Goal: Transaction & Acquisition: Purchase product/service

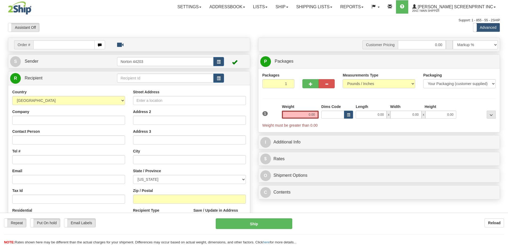
click at [59, 47] on input "text" at bounding box center [63, 44] width 61 height 9
type input "16987"
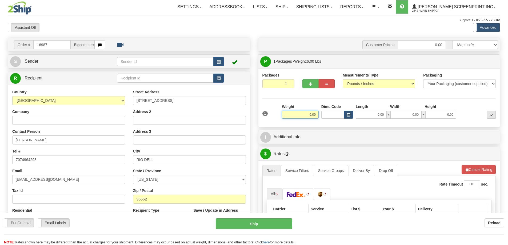
click at [311, 116] on input "6.00" at bounding box center [300, 115] width 37 height 8
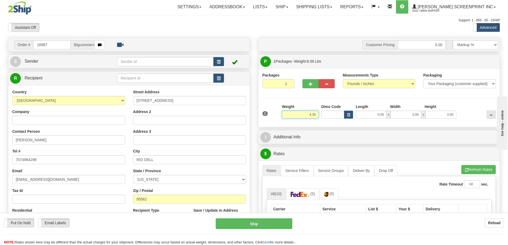
type input "4.35"
click at [379, 110] on div "Length" at bounding box center [372, 107] width 34 height 7
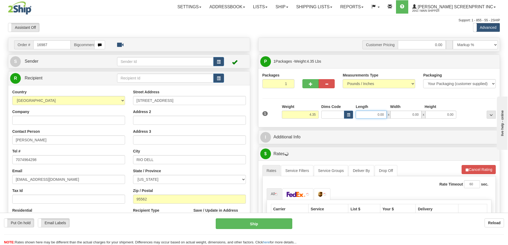
click at [379, 112] on input "0.00" at bounding box center [371, 115] width 31 height 8
type input "0.00"
click at [377, 122] on div "1 Weight 4.35 Dims Code 0.00" at bounding box center [379, 113] width 236 height 19
click at [378, 113] on input "0.00" at bounding box center [371, 115] width 31 height 8
click at [378, 113] on input "Length" at bounding box center [371, 115] width 31 height 8
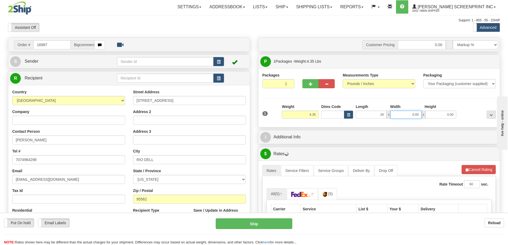
type input "26.00"
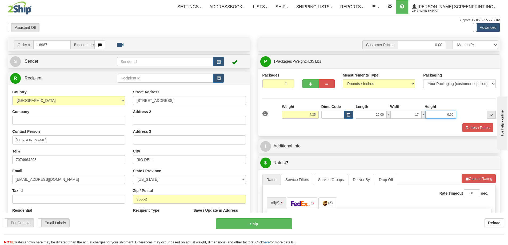
type input "17.00"
type input "4.00"
click at [366, 128] on div "Refresh Rates" at bounding box center [379, 127] width 236 height 9
click at [482, 180] on button "Refresh Rates" at bounding box center [479, 178] width 34 height 9
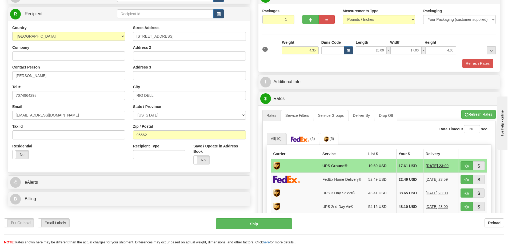
scroll to position [53, 0]
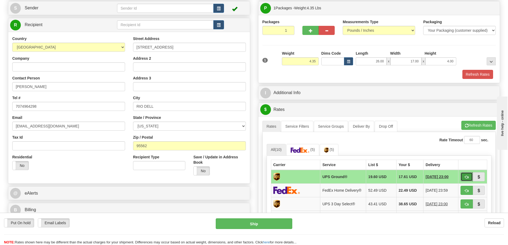
click at [466, 174] on button "button" at bounding box center [467, 176] width 12 height 9
type input "03"
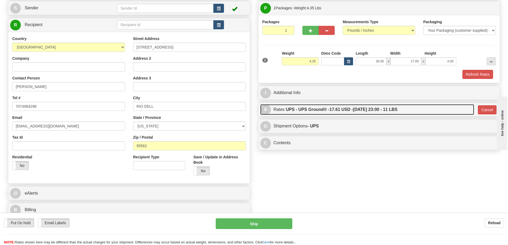
click at [335, 108] on span "17.61 USD -" at bounding box center [341, 109] width 23 height 5
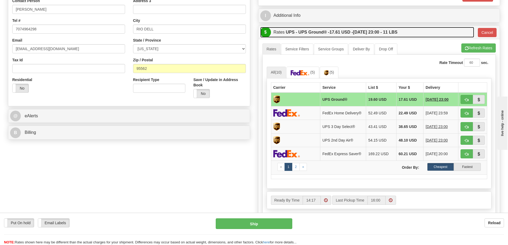
scroll to position [160, 0]
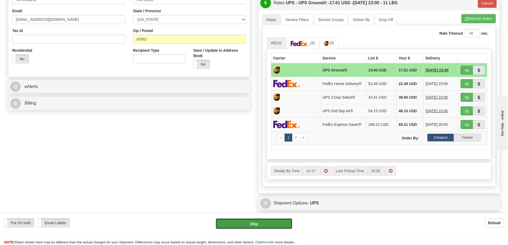
click at [252, 222] on button "Ship" at bounding box center [254, 224] width 77 height 11
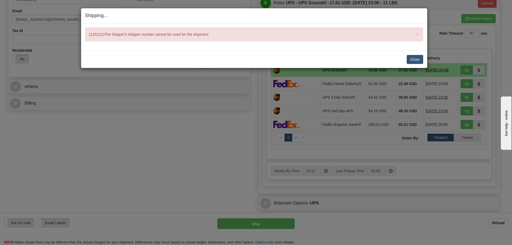
click at [134, 35] on div "× (120121)The Shipper's shipper number cannot be used for the shipment" at bounding box center [254, 34] width 338 height 14
click at [135, 35] on div "× (120121)The Shipper's shipper number cannot be used for the shipment" at bounding box center [254, 34] width 338 height 14
copy div "(120121)The Shipper's shipper number cannot be used for the shipment Close [PER…"
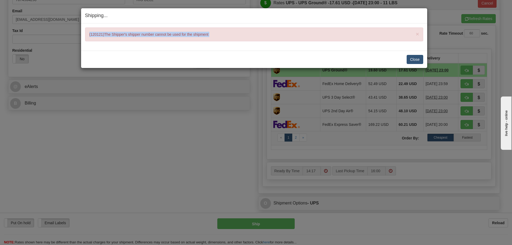
click at [418, 61] on button "Close" at bounding box center [415, 59] width 17 height 9
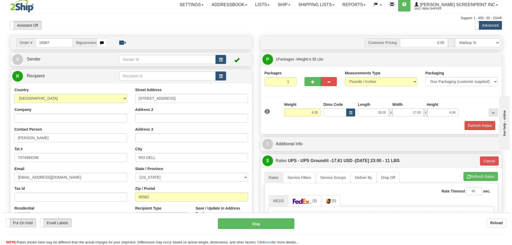
scroll to position [0, 0]
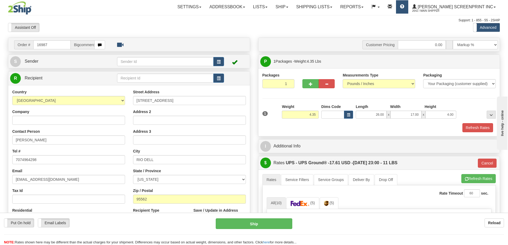
click at [404, 7] on span at bounding box center [402, 7] width 4 height 4
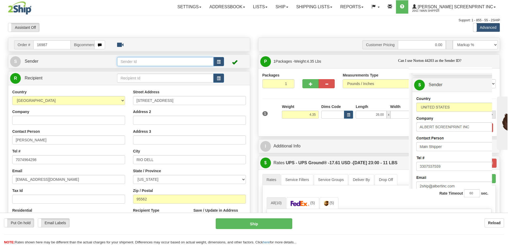
click at [153, 63] on input "text" at bounding box center [165, 61] width 97 height 9
click at [151, 62] on input "text" at bounding box center [165, 61] width 97 height 9
click at [218, 60] on span "button" at bounding box center [219, 61] width 4 height 3
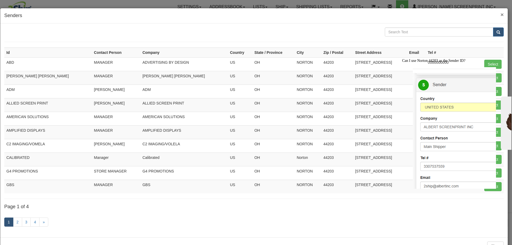
click at [504, 15] on div "× Senders" at bounding box center [254, 15] width 508 height 15
click at [501, 13] on span "×" at bounding box center [502, 14] width 3 height 6
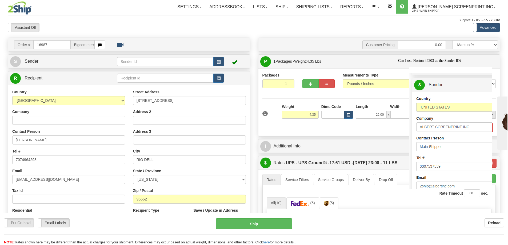
click at [78, 55] on div "S Sender" at bounding box center [129, 62] width 242 height 14
click at [77, 61] on link "S Sender" at bounding box center [63, 61] width 107 height 11
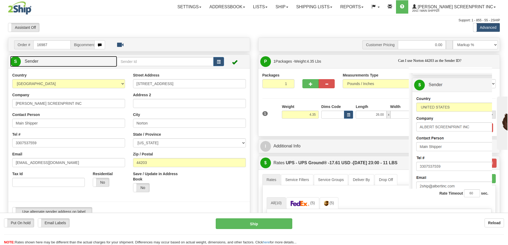
click at [74, 62] on link "S Sender" at bounding box center [63, 61] width 107 height 11
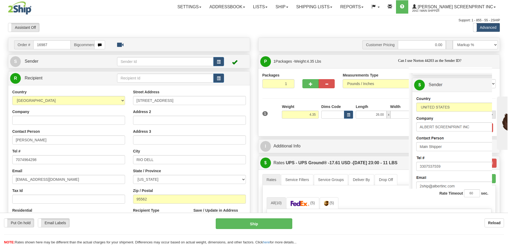
click at [143, 57] on td at bounding box center [170, 61] width 107 height 11
click at [143, 59] on input "text" at bounding box center [165, 61] width 97 height 9
click at [221, 62] on span "button" at bounding box center [219, 61] width 4 height 3
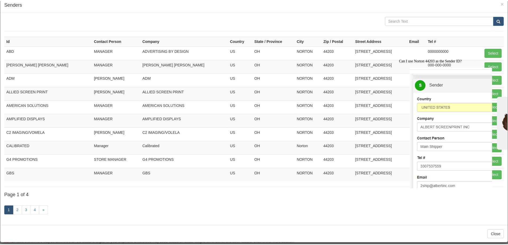
scroll to position [18, 0]
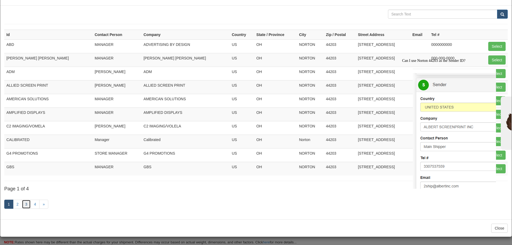
click at [25, 207] on link "3" at bounding box center [26, 204] width 9 height 9
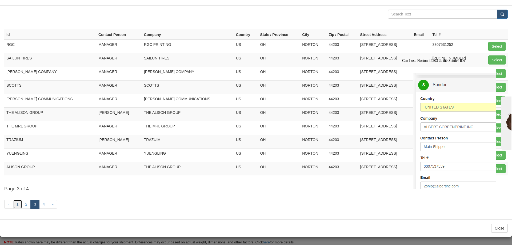
click at [15, 206] on link "1" at bounding box center [17, 204] width 9 height 9
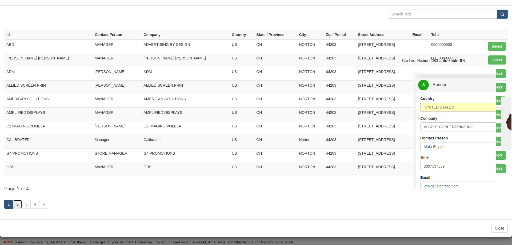
click at [16, 206] on link "2" at bounding box center [17, 204] width 9 height 9
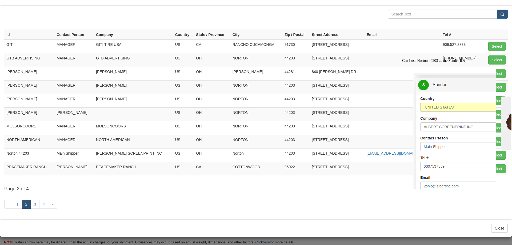
click at [489, 155] on div "Can I use Norton 44203 as the Sender ID? Can I try to ship the order for you wi…" at bounding box center [450, 159] width 96 height 202
click at [497, 156] on button "Select" at bounding box center [497, 155] width 17 height 9
type input "Norton 44203"
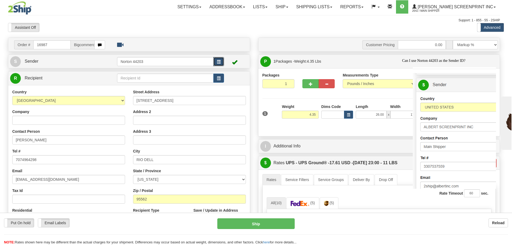
type input "03"
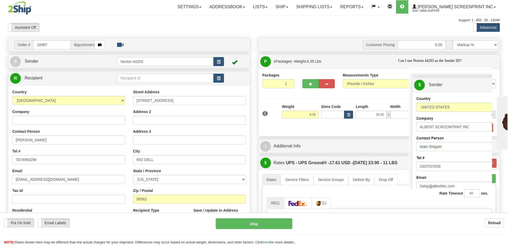
drag, startPoint x: 128, startPoint y: 132, endPoint x: 132, endPoint y: 132, distance: 4.0
click at [128, 132] on div "Country AFGHANISTAN ALAND ISLANDS ALBANIA ALGERIA AMERICAN SAMOA ANDORRA ANGOLA…" at bounding box center [68, 158] width 121 height 138
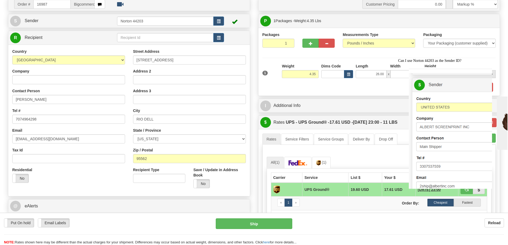
scroll to position [53, 0]
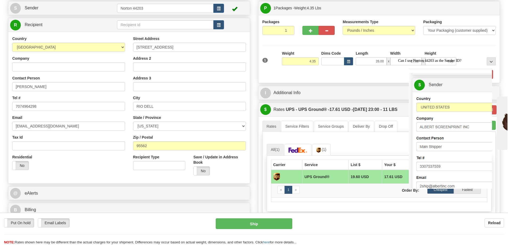
click at [464, 176] on div "Can I use Norton 44203 as the Sender ID? Can I try to ship the order for you wi…" at bounding box center [446, 159] width 96 height 202
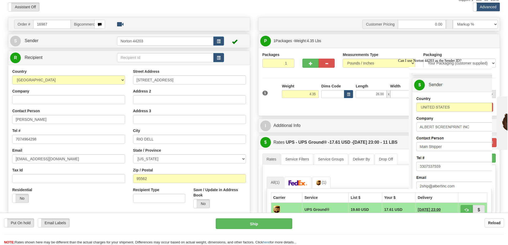
scroll to position [0, 0]
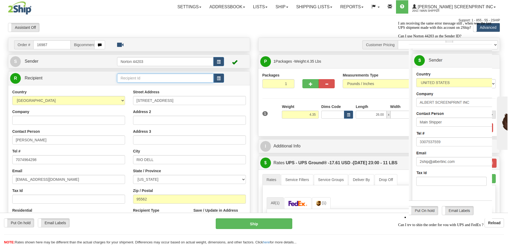
click at [156, 80] on input "text" at bounding box center [165, 78] width 97 height 9
click at [222, 80] on button "button" at bounding box center [218, 78] width 11 height 9
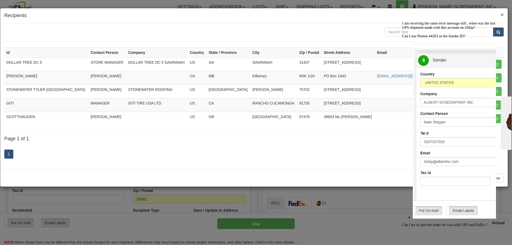
click at [501, 13] on span "×" at bounding box center [502, 14] width 3 height 6
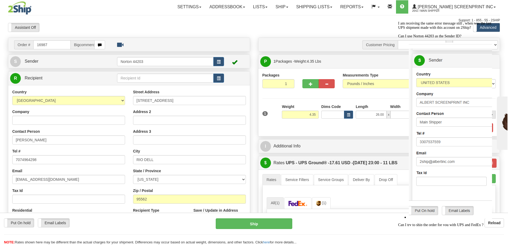
click at [398, 132] on div "I am receiving the same error message still , when was the last UPS shipment ma…" at bounding box center [446, 124] width 96 height 206
click at [249, 226] on button "Ship" at bounding box center [254, 224] width 77 height 11
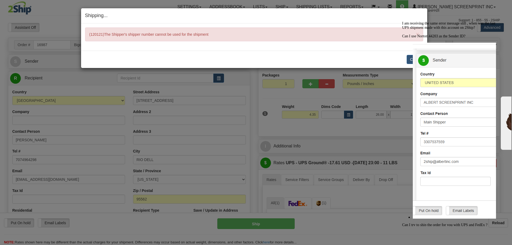
click at [412, 60] on span "I am receiving the same error message still , when was the last UPS shipment ma…" at bounding box center [450, 124] width 96 height 206
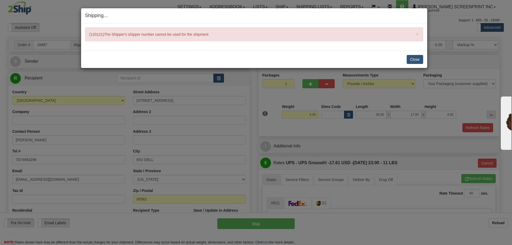
drag, startPoint x: 450, startPoint y: 30, endPoint x: 430, endPoint y: 25, distance: 20.3
click at [450, 30] on div "Shipping... Your SHIPMENT will EXPIRE in × (120121)The Shipper's shipper number…" at bounding box center [256, 122] width 512 height 245
click at [420, 16] on h4 "Shipping... Your SHIPMENT will EXPIRE in" at bounding box center [254, 15] width 338 height 7
click at [413, 56] on button "Close" at bounding box center [415, 59] width 17 height 9
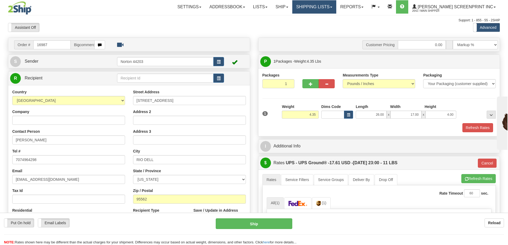
click at [332, 8] on link "Shipping lists" at bounding box center [314, 6] width 44 height 13
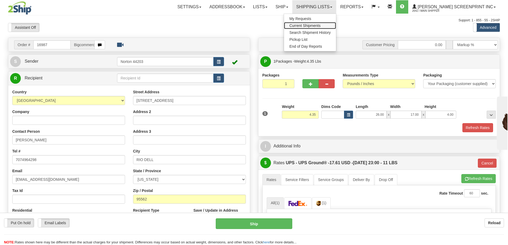
click at [321, 27] on span "Current Shipments" at bounding box center [304, 25] width 31 height 4
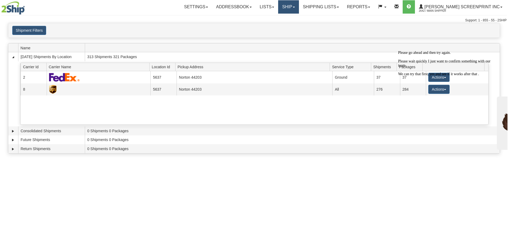
click at [299, 8] on link "Ship" at bounding box center [288, 6] width 21 height 13
click at [276, 18] on span "Ship Screen" at bounding box center [266, 19] width 20 height 4
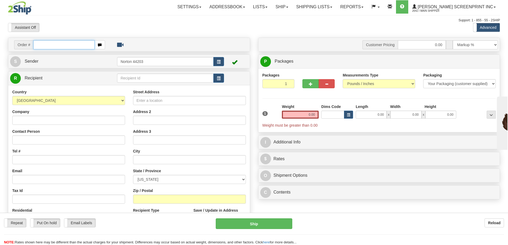
drag, startPoint x: 74, startPoint y: 47, endPoint x: 80, endPoint y: 49, distance: 6.4
click at [74, 47] on input "text" at bounding box center [63, 44] width 61 height 9
type input "16987"
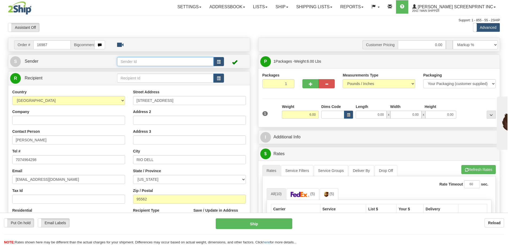
click at [145, 64] on input "text" at bounding box center [165, 61] width 97 height 9
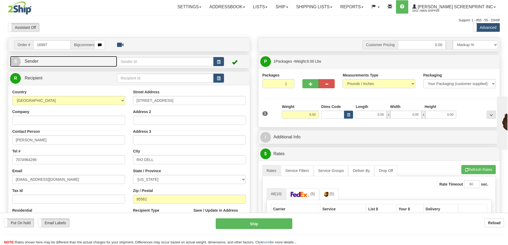
click at [84, 64] on link "S Sender" at bounding box center [63, 61] width 107 height 11
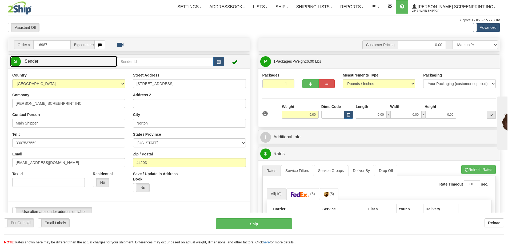
click at [83, 63] on link "S Sender" at bounding box center [63, 61] width 107 height 11
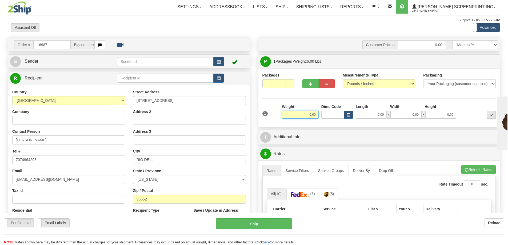
click at [316, 116] on input "6.00" at bounding box center [300, 115] width 37 height 8
click at [315, 115] on input "6.00" at bounding box center [300, 115] width 37 height 8
type input "4.35"
type input "26.00"
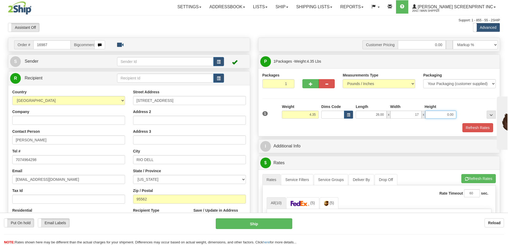
type input "17.00"
type input "4.00"
click at [332, 131] on div "Refresh Rates" at bounding box center [379, 127] width 236 height 9
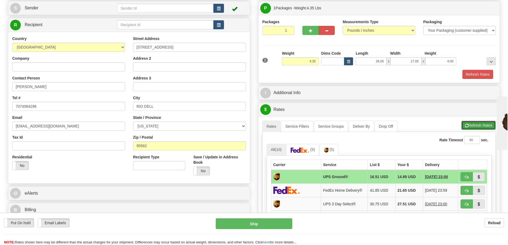
click at [469, 128] on button "Refresh Rates" at bounding box center [479, 125] width 34 height 9
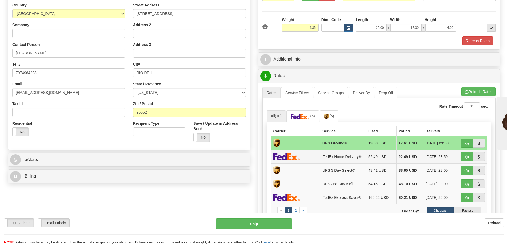
scroll to position [107, 0]
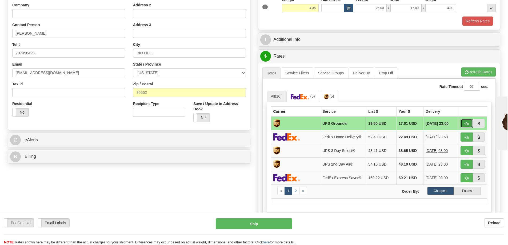
click at [467, 121] on button "button" at bounding box center [467, 123] width 12 height 9
type input "03"
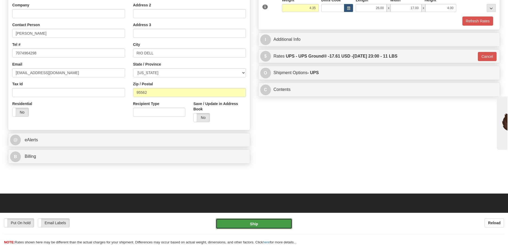
click at [257, 227] on button "Ship" at bounding box center [254, 224] width 77 height 11
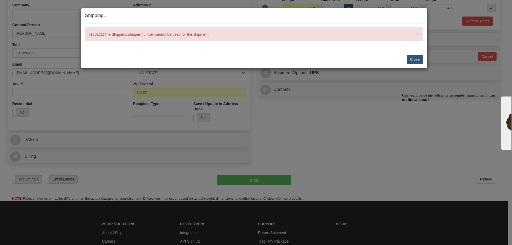
click at [402, 208] on div "Shipping... Your SHIPMENT will EXPIRE in × (120121)The Shipper's shipper number…" at bounding box center [256, 122] width 512 height 245
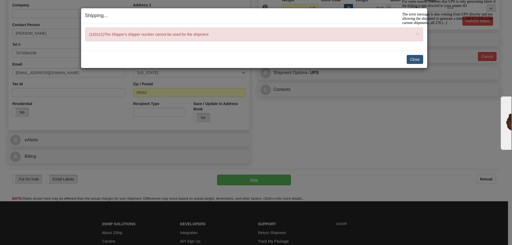
drag, startPoint x: 404, startPoint y: 60, endPoint x: 806, endPoint y: 38, distance: 402.1
click at [405, 25] on span "This means the account is set up correctly on our end to generate labels , but …" at bounding box center [450, 3] width 96 height 43
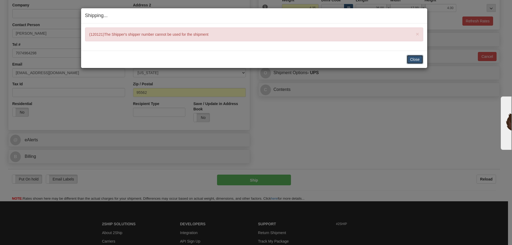
click at [407, 58] on button "Close" at bounding box center [415, 59] width 17 height 9
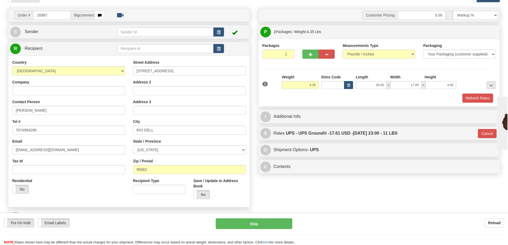
scroll to position [0, 0]
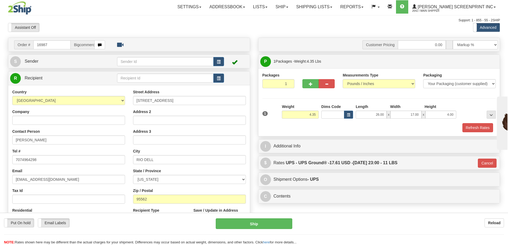
click at [156, 67] on td at bounding box center [170, 61] width 107 height 11
click at [160, 59] on input "text" at bounding box center [165, 61] width 97 height 9
click at [233, 61] on span at bounding box center [234, 61] width 5 height 5
click at [188, 66] on input "text" at bounding box center [165, 61] width 97 height 9
click at [31, 61] on span "Sender" at bounding box center [32, 61] width 14 height 5
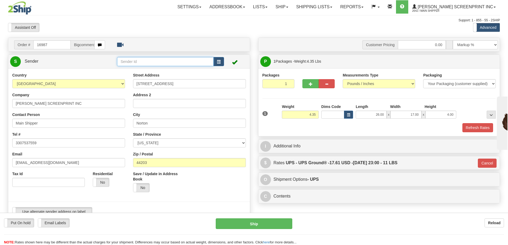
click at [204, 61] on input "text" at bounding box center [165, 61] width 97 height 9
click at [222, 60] on button "button" at bounding box center [218, 61] width 11 height 9
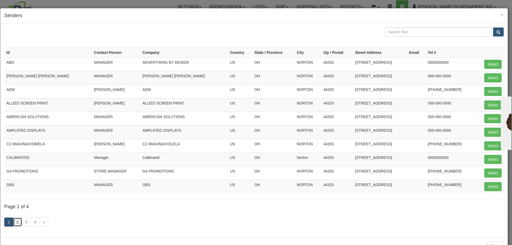
click at [18, 223] on link "2" at bounding box center [17, 222] width 9 height 9
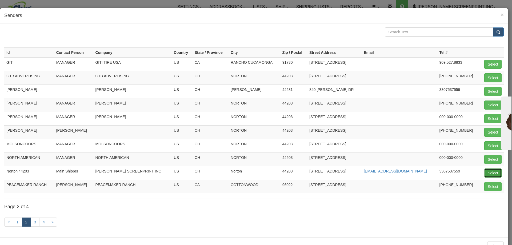
click at [491, 172] on button "Select" at bounding box center [493, 173] width 17 height 9
type input "Norton 44203"
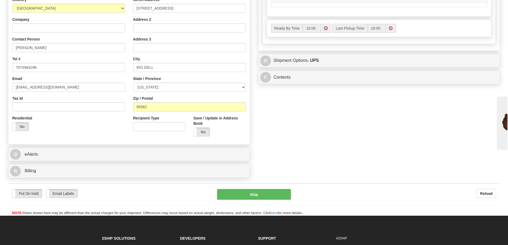
scroll to position [267, 0]
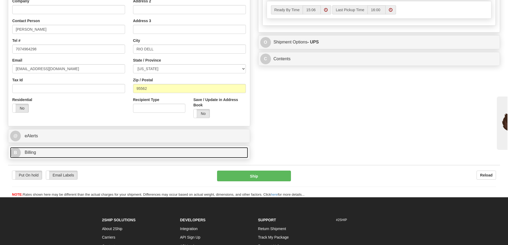
click at [102, 157] on link "B Billing" at bounding box center [129, 152] width 238 height 11
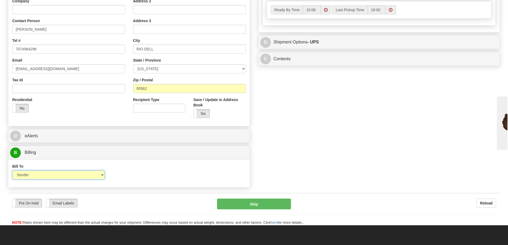
click at [73, 176] on select "Sender Recipient Third Party Collect" at bounding box center [58, 174] width 93 height 9
click at [72, 171] on select "Sender Recipient Third Party Collect" at bounding box center [58, 174] width 93 height 9
click at [98, 175] on select "Sender Recipient Third Party Collect" at bounding box center [58, 174] width 93 height 9
click at [92, 172] on select "Sender Recipient Third Party Collect" at bounding box center [58, 174] width 93 height 9
click at [95, 177] on select "Sender Recipient Third Party Collect" at bounding box center [58, 174] width 93 height 9
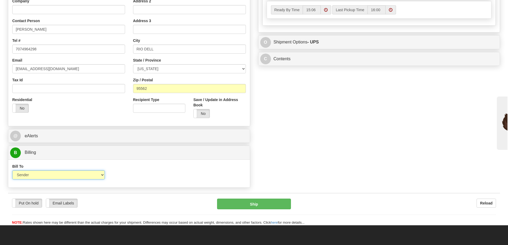
click at [94, 176] on select "Sender Recipient Third Party Collect" at bounding box center [58, 174] width 93 height 9
click at [94, 175] on select "Sender Recipient Third Party Collect" at bounding box center [58, 174] width 93 height 9
click at [91, 171] on select "Sender Recipient Third Party Collect" at bounding box center [58, 174] width 93 height 9
click at [61, 173] on select "Sender Recipient Third Party Collect" at bounding box center [58, 174] width 93 height 9
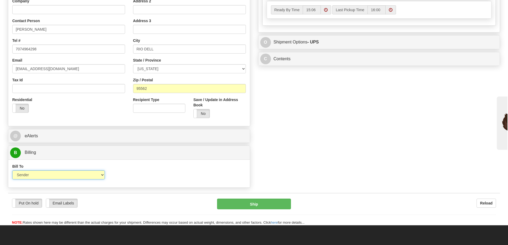
click at [52, 175] on select "Sender Recipient Third Party Collect" at bounding box center [58, 174] width 93 height 9
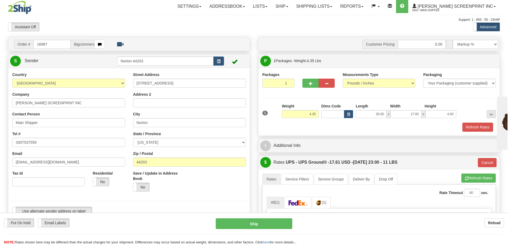
scroll to position [0, 0]
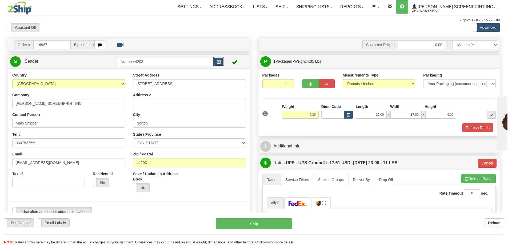
click at [217, 62] on span "button" at bounding box center [219, 61] width 4 height 3
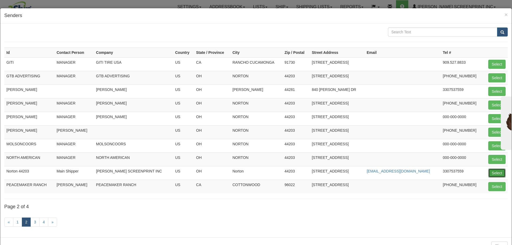
click at [490, 173] on button "Select" at bounding box center [497, 173] width 17 height 9
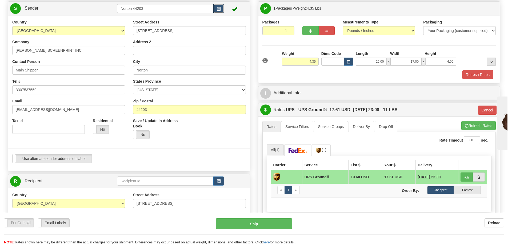
scroll to position [53, 0]
click at [479, 127] on button "Refresh Rates" at bounding box center [479, 125] width 34 height 9
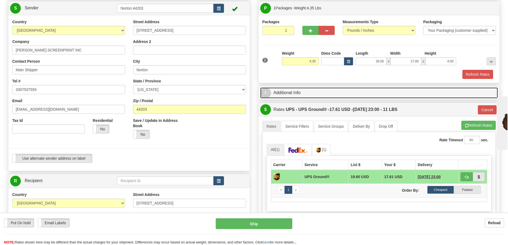
click at [333, 94] on link "I Additional Info" at bounding box center [379, 93] width 238 height 11
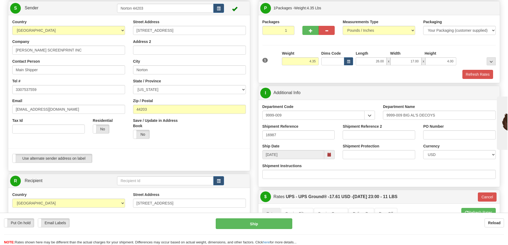
click at [343, 99] on div "I Additional Info" at bounding box center [380, 93] width 242 height 14
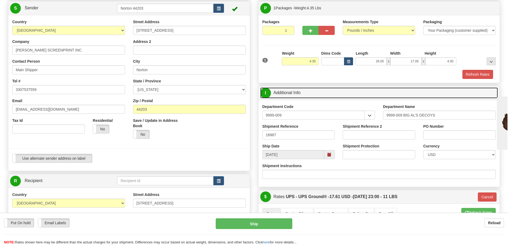
click at [342, 96] on link "I Additional Info" at bounding box center [379, 93] width 238 height 11
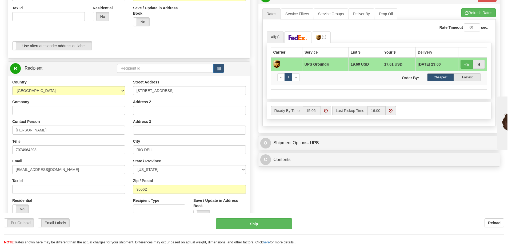
scroll to position [107, 0]
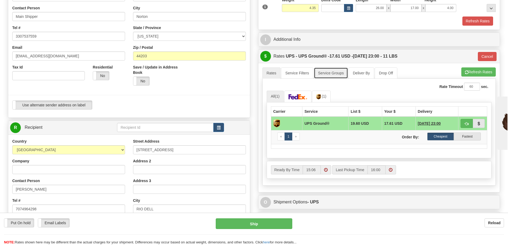
click at [333, 75] on link "Service Groups" at bounding box center [331, 73] width 34 height 11
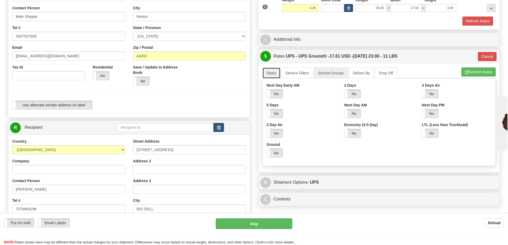
click at [276, 75] on link "Rates" at bounding box center [272, 73] width 18 height 11
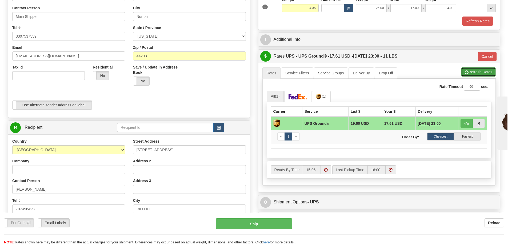
click at [475, 72] on button "Refresh Rates" at bounding box center [479, 72] width 34 height 9
type input "03"
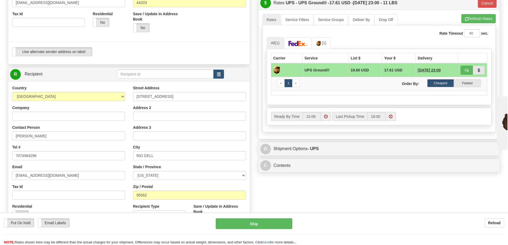
scroll to position [267, 0]
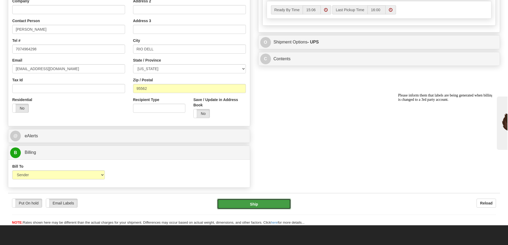
click at [258, 204] on button "Ship" at bounding box center [254, 204] width 74 height 11
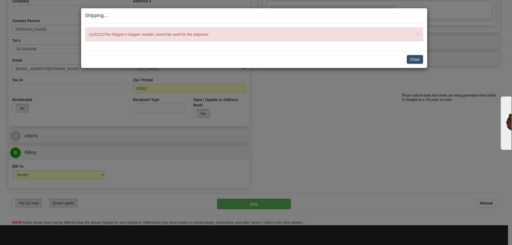
click at [422, 59] on button "Close" at bounding box center [415, 59] width 17 height 9
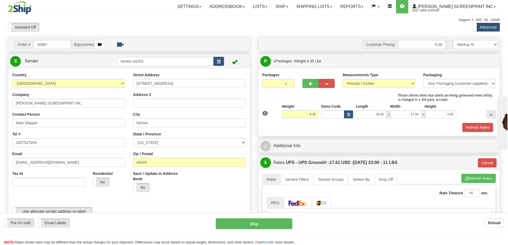
scroll to position [0, 0]
click at [293, 133] on div "Packages 1 1 Measurements Type" at bounding box center [380, 102] width 242 height 68
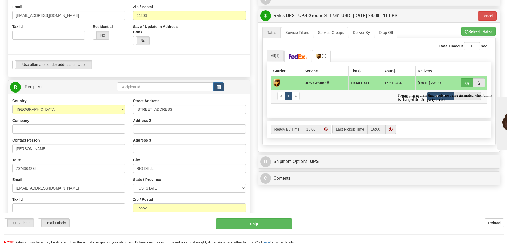
scroll to position [160, 0]
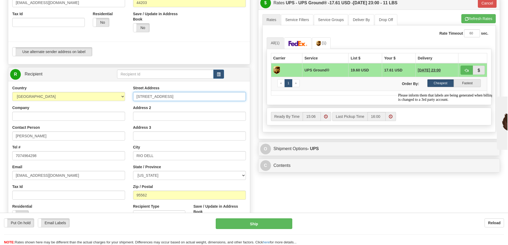
drag, startPoint x: 155, startPoint y: 97, endPoint x: 111, endPoint y: 103, distance: 44.4
click at [102, 104] on div "Country [GEOGRAPHIC_DATA] [GEOGRAPHIC_DATA] [GEOGRAPHIC_DATA] [GEOGRAPHIC_DATA]…" at bounding box center [129, 157] width 242 height 144
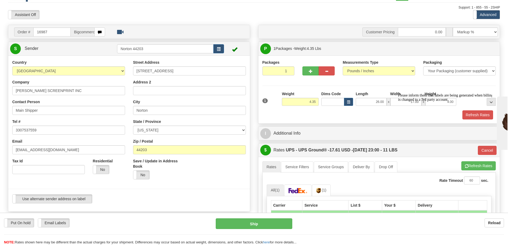
scroll to position [0, 0]
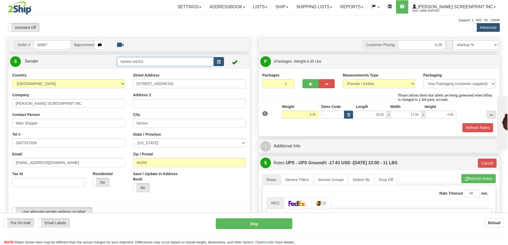
drag, startPoint x: 160, startPoint y: 62, endPoint x: 88, endPoint y: 60, distance: 71.5
click at [88, 60] on tr "S Sender Norton 44203" at bounding box center [129, 61] width 238 height 11
click at [142, 62] on input "Norton 44203" at bounding box center [165, 61] width 97 height 9
drag, startPoint x: 155, startPoint y: 61, endPoint x: 89, endPoint y: 58, distance: 65.7
click at [89, 58] on tr "S Sender Norton 44203" at bounding box center [129, 61] width 238 height 11
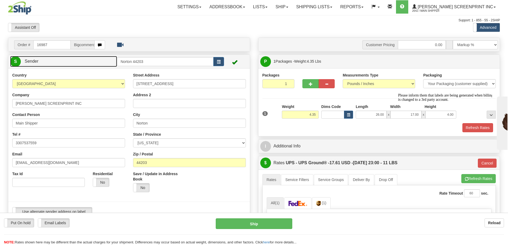
click at [89, 58] on link "S Sender" at bounding box center [63, 61] width 107 height 11
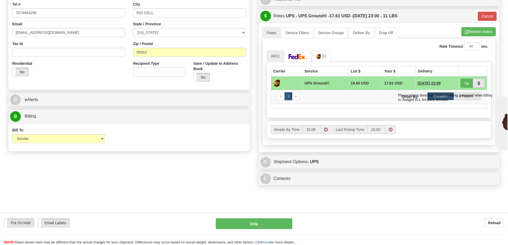
scroll to position [160, 0]
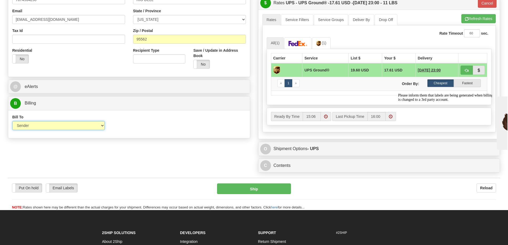
click at [48, 126] on select "Sender Recipient Third Party Collect" at bounding box center [58, 125] width 93 height 9
click at [12, 121] on select "Sender Recipient Third Party Collect" at bounding box center [58, 125] width 93 height 9
click at [30, 126] on select "Sender Recipient Third Party Collect" at bounding box center [58, 125] width 93 height 9
select select "3"
click at [12, 121] on select "Sender Recipient Third Party Collect" at bounding box center [58, 125] width 93 height 9
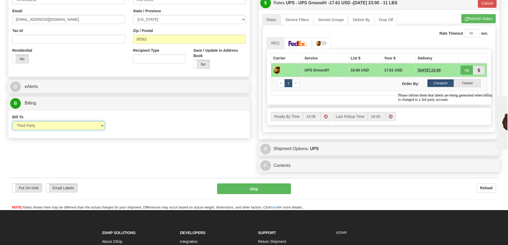
type input "03"
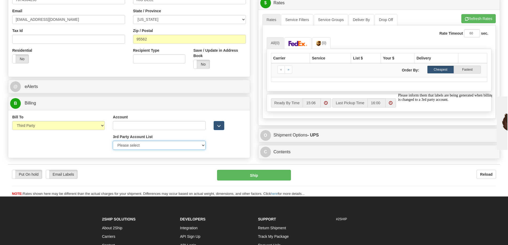
click at [153, 148] on select "Please select PRAIRIE WIND -37V67Y-UPS SCHEELS-E58611-UPS [PERSON_NAME]-X55423-…" at bounding box center [159, 145] width 93 height 9
click at [65, 141] on div "Bill To Sender Recipient Third Party Collect Account 3rd Party Account List Ple…" at bounding box center [129, 133] width 242 height 39
click at [76, 125] on select "Sender Recipient Third Party Collect" at bounding box center [58, 125] width 93 height 9
select select "1"
click at [12, 121] on select "Sender Recipient Third Party Collect" at bounding box center [58, 125] width 93 height 9
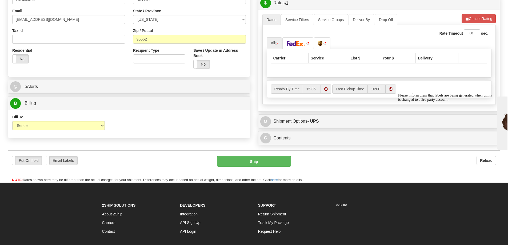
click at [174, 112] on div "Bill To Sender Recipient Third Party Collect Account 3rd Party Account List Ple…" at bounding box center [129, 124] width 242 height 28
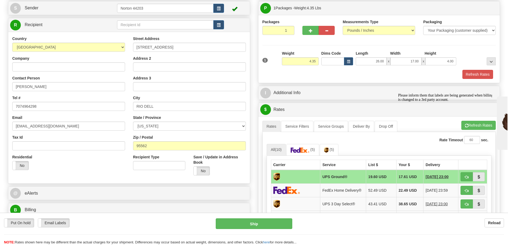
click at [398, 93] on icon "Chat attention grabber" at bounding box center [398, 93] width 0 height 0
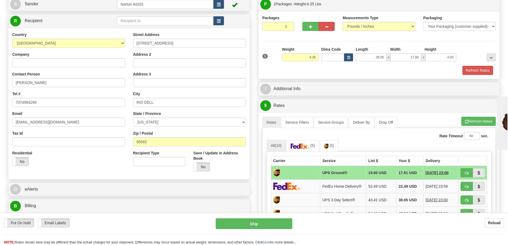
scroll to position [107, 0]
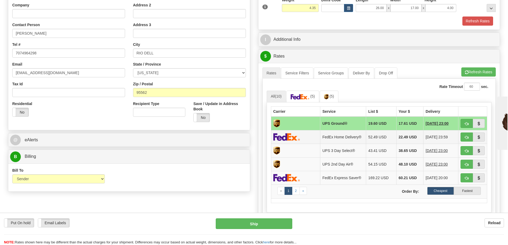
click at [290, 140] on img at bounding box center [286, 137] width 27 height 8
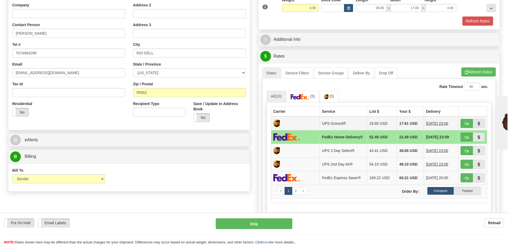
click at [296, 125] on td at bounding box center [295, 124] width 49 height 14
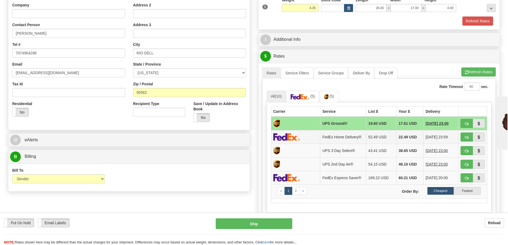
click at [399, 134] on td "22.49 USD" at bounding box center [409, 137] width 27 height 14
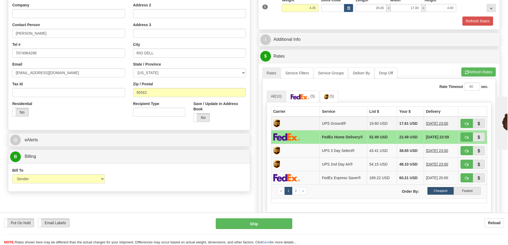
click at [401, 124] on td "17.61 USD" at bounding box center [410, 124] width 27 height 14
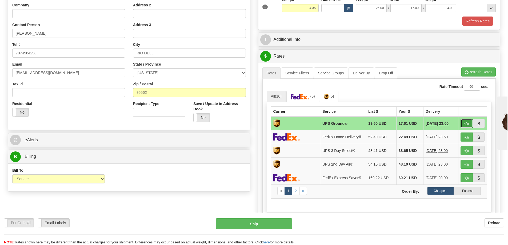
click at [467, 124] on span "button" at bounding box center [467, 123] width 4 height 3
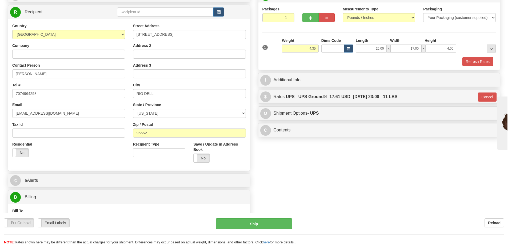
scroll to position [53, 0]
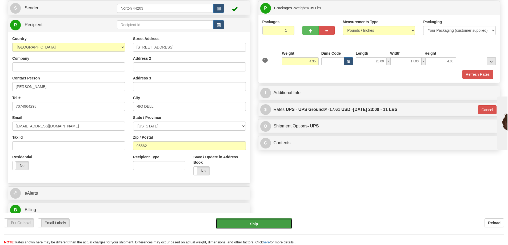
click at [256, 224] on button "Ship" at bounding box center [254, 224] width 77 height 11
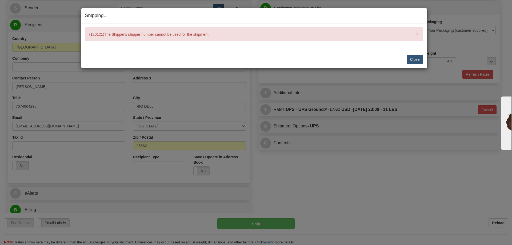
click at [167, 34] on div "× (120121)The Shipper's shipper number cannot be used for the shipment" at bounding box center [254, 34] width 338 height 14
click at [185, 35] on div "× (120121)The Shipper's shipper number cannot be used for the shipment" at bounding box center [254, 34] width 338 height 14
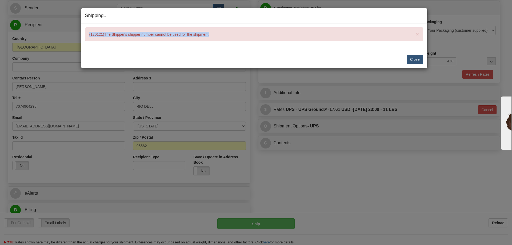
click at [185, 35] on div "× (120121)The Shipper's shipper number cannot be used for the shipment" at bounding box center [254, 34] width 338 height 14
click at [412, 58] on button "Close" at bounding box center [415, 59] width 17 height 9
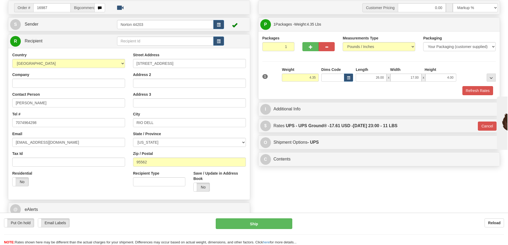
scroll to position [0, 0]
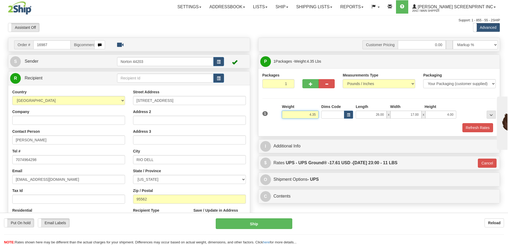
click at [311, 116] on input "4.35" at bounding box center [300, 115] width 37 height 8
click at [368, 114] on input "26.00" at bounding box center [371, 115] width 31 height 8
click at [411, 115] on input "17.00" at bounding box center [406, 115] width 31 height 8
click at [443, 114] on input "4.00" at bounding box center [441, 115] width 31 height 8
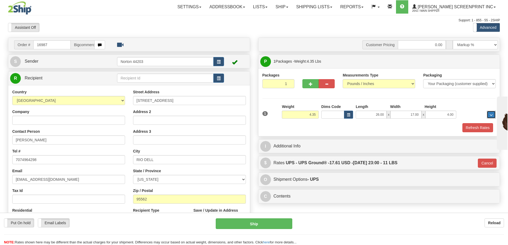
click at [492, 113] on button "..." at bounding box center [491, 115] width 9 height 8
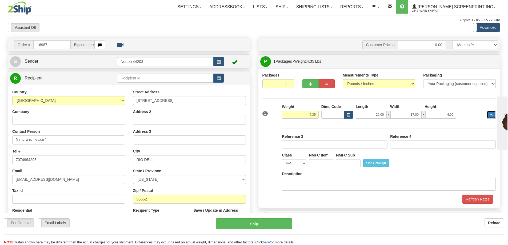
click at [492, 113] on button "..." at bounding box center [491, 115] width 9 height 8
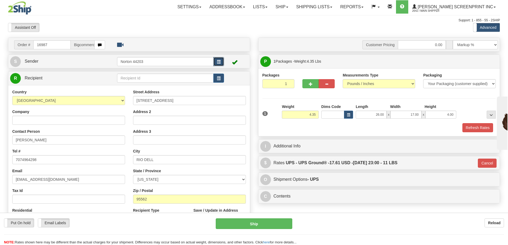
click at [218, 60] on span "button" at bounding box center [219, 61] width 4 height 3
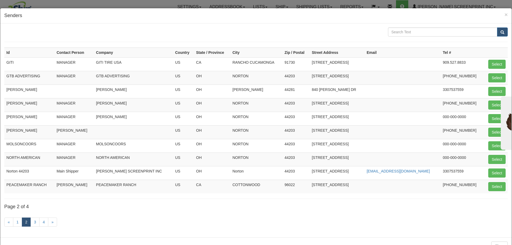
click at [50, 175] on td "Norton 44203" at bounding box center [29, 173] width 50 height 14
drag, startPoint x: 12, startPoint y: 172, endPoint x: 424, endPoint y: 169, distance: 412.2
click at [424, 169] on tr "Norton 44203 Main [PERSON_NAME] SCREENPRINT INC [GEOGRAPHIC_DATA] [GEOGRAPHIC_D…" at bounding box center [256, 173] width 504 height 14
click at [453, 171] on td "3307537559" at bounding box center [462, 173] width 43 height 14
click at [497, 172] on button "Select" at bounding box center [497, 173] width 17 height 9
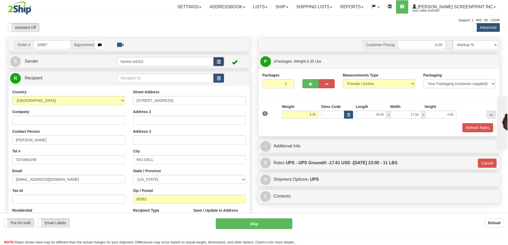
type input "03"
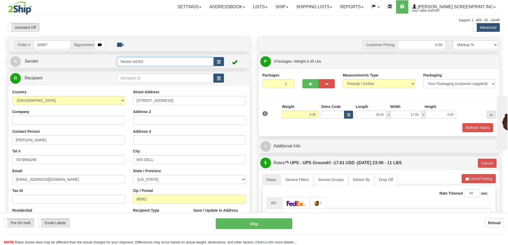
click at [158, 62] on input "Norton 44203" at bounding box center [165, 61] width 97 height 9
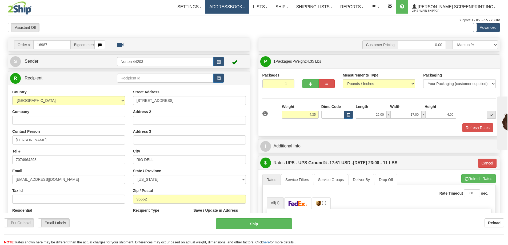
click at [240, 8] on link "Addressbook" at bounding box center [227, 6] width 44 height 13
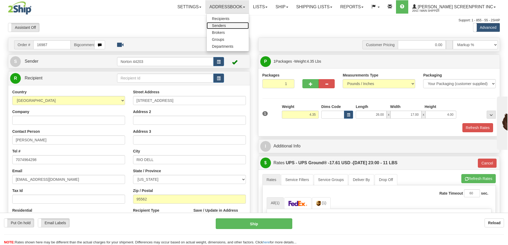
click at [226, 25] on span "Senders" at bounding box center [219, 25] width 14 height 4
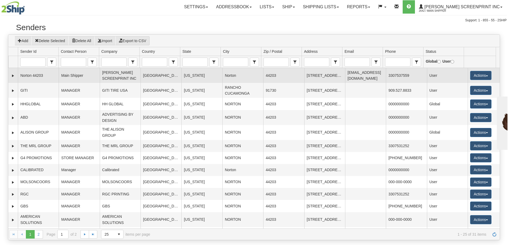
click at [79, 76] on td "Main Shipper" at bounding box center [79, 75] width 41 height 15
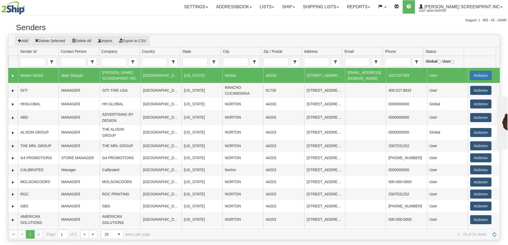
click at [476, 74] on button "Actions" at bounding box center [480, 75] width 21 height 9
click at [458, 87] on link "Edit" at bounding box center [470, 85] width 43 height 7
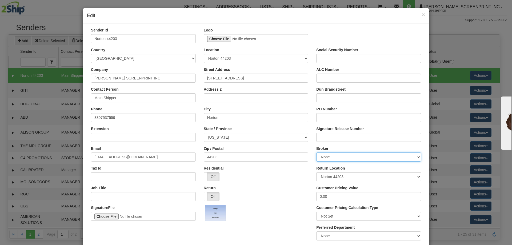
click at [321, 158] on select "None" at bounding box center [368, 157] width 105 height 9
click at [321, 157] on select "None" at bounding box center [368, 157] width 105 height 9
click at [423, 16] on div "× Edit" at bounding box center [256, 15] width 346 height 15
click at [422, 16] on span "×" at bounding box center [423, 14] width 3 height 6
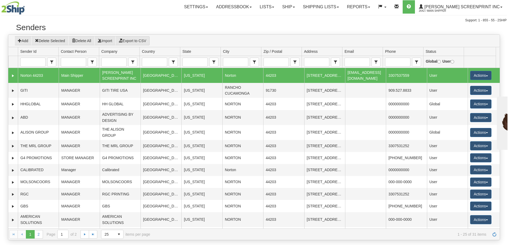
click at [84, 78] on td "Main Shipper" at bounding box center [79, 75] width 41 height 15
click at [11, 75] on link "Expand" at bounding box center [12, 75] width 5 height 5
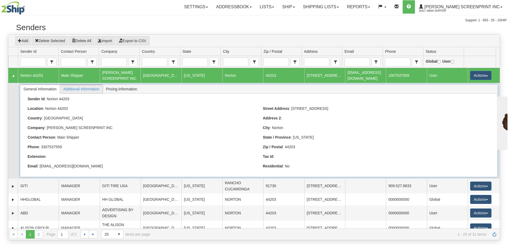
click at [75, 89] on span "Additional Information" at bounding box center [81, 89] width 42 height 9
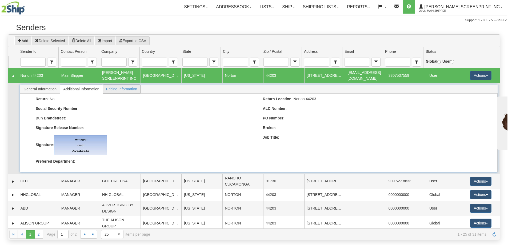
click at [111, 88] on span "Pricing Information" at bounding box center [122, 89] width 38 height 9
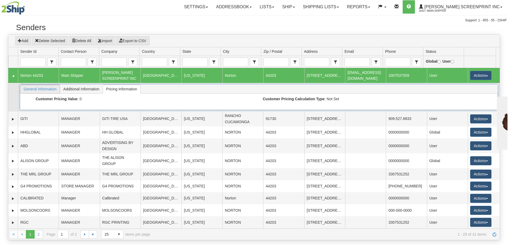
click at [44, 90] on span "General Information" at bounding box center [39, 89] width 39 height 9
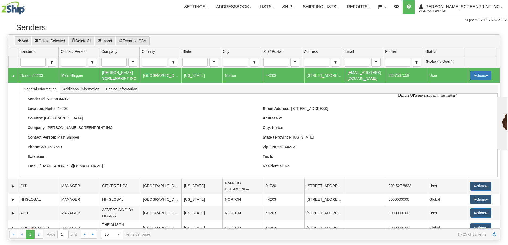
click at [478, 77] on button "Actions" at bounding box center [480, 75] width 21 height 9
click at [475, 77] on button "Actions" at bounding box center [480, 75] width 21 height 9
click at [14, 75] on link "Collapse" at bounding box center [12, 75] width 5 height 5
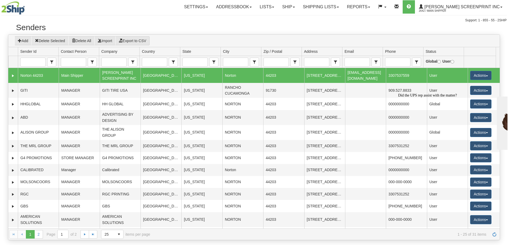
click at [92, 19] on div "Support: 1 - 855 - 55 - 2SHIP" at bounding box center [254, 20] width 506 height 5
click at [207, 9] on link "Settings" at bounding box center [196, 6] width 32 height 13
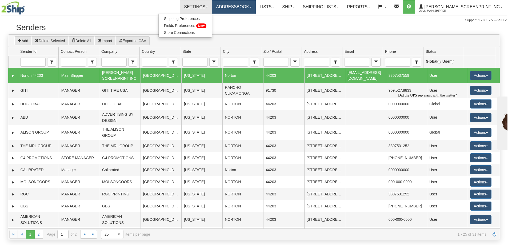
click at [241, 11] on link "Addressbook" at bounding box center [234, 6] width 44 height 13
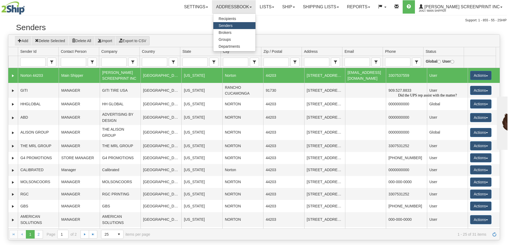
click at [313, 25] on h2 "Senders" at bounding box center [254, 27] width 476 height 9
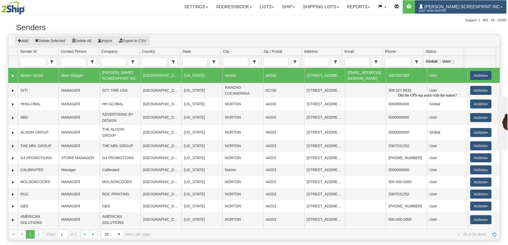
click at [459, 8] on span "2642 / Main Shipper" at bounding box center [439, 10] width 40 height 5
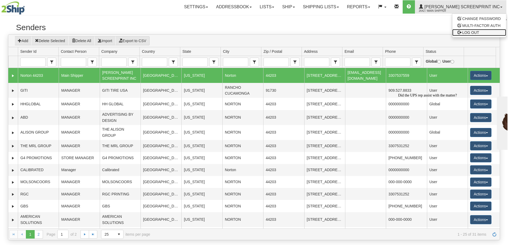
click at [465, 33] on span "LOG OUT" at bounding box center [471, 32] width 17 height 4
